Goal: Browse casually

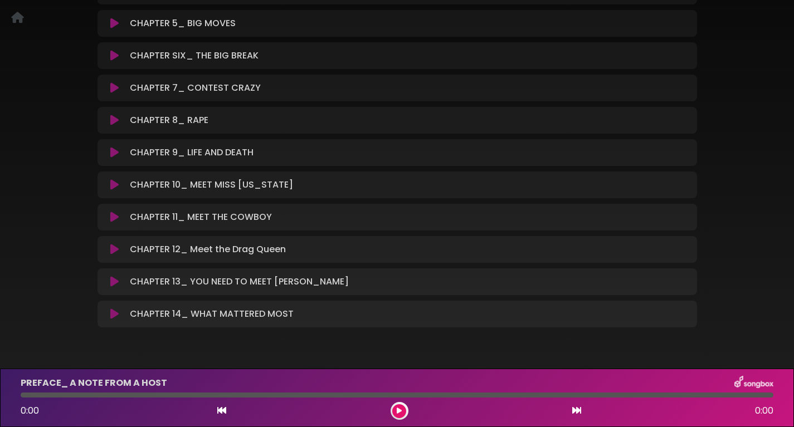
scroll to position [334, 0]
